Goal: Transaction & Acquisition: Purchase product/service

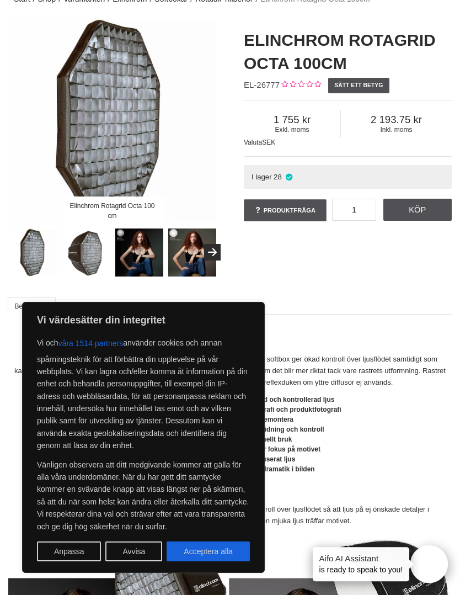
scroll to position [66, 0]
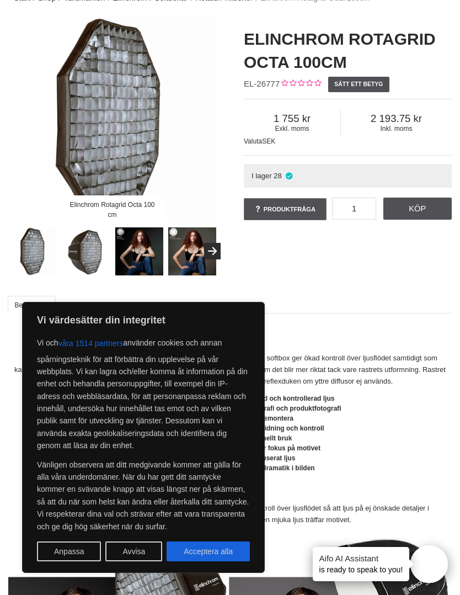
click at [83, 257] on img at bounding box center [86, 251] width 49 height 49
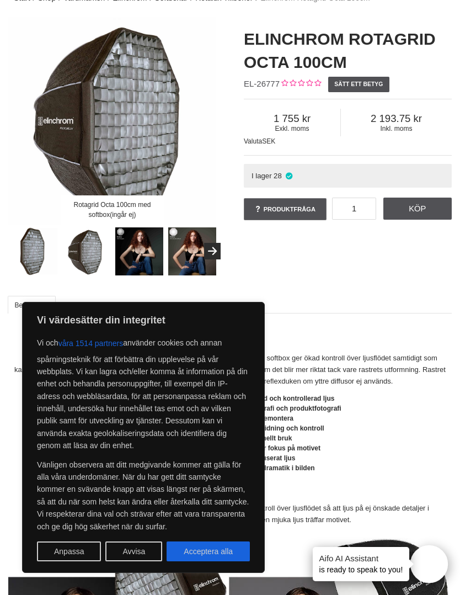
click at [123, 561] on button "Avvisa" at bounding box center [133, 551] width 57 height 20
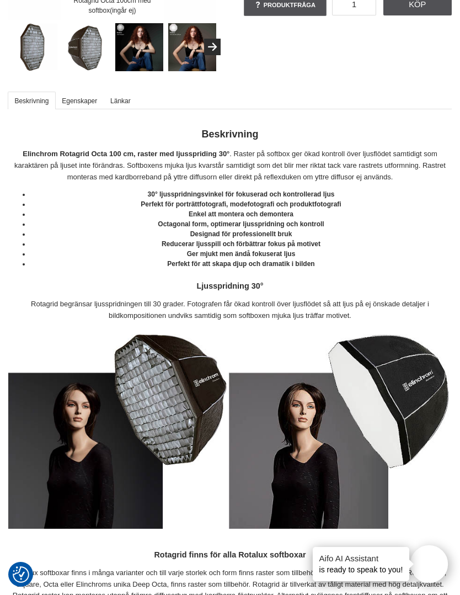
scroll to position [271, 0]
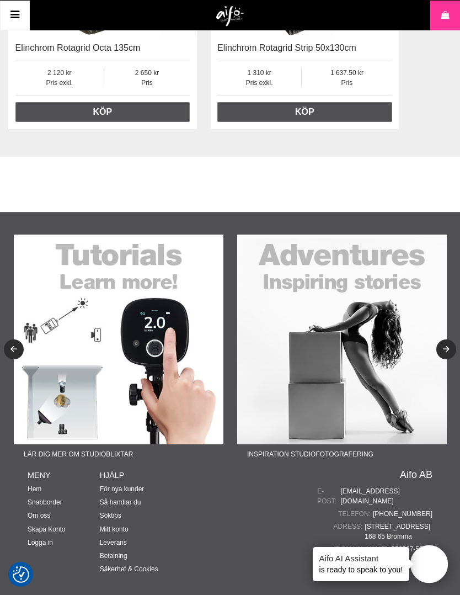
scroll to position [1962, 0]
